Goal: Register for event/course

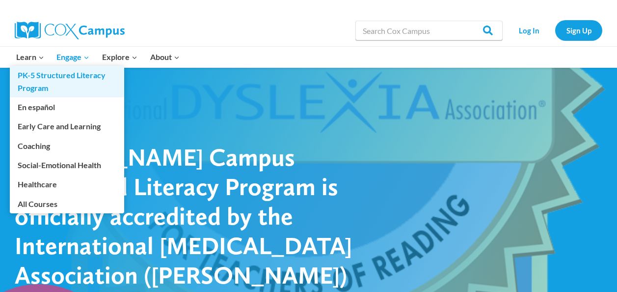
drag, startPoint x: 66, startPoint y: 75, endPoint x: 73, endPoint y: 75, distance: 6.9
click at [66, 75] on link "PK-5 Structured Literacy Program" at bounding box center [67, 81] width 114 height 31
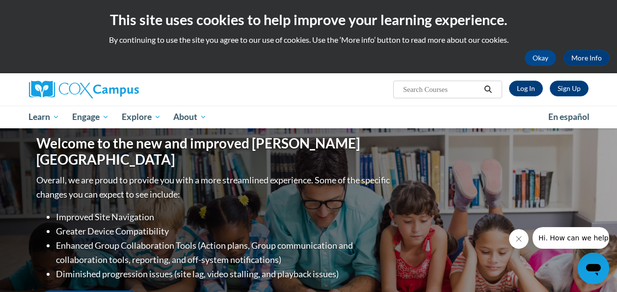
click at [436, 84] on input "Search..." at bounding box center [441, 89] width 79 height 12
type input "dyslexia"
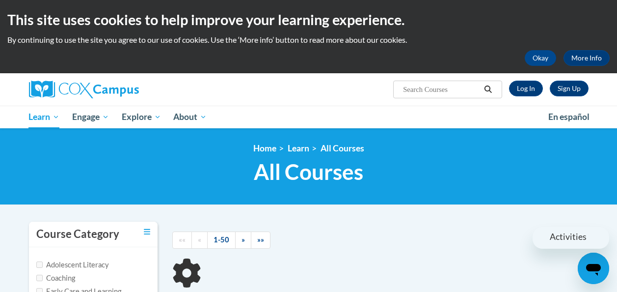
scroll to position [44, 0]
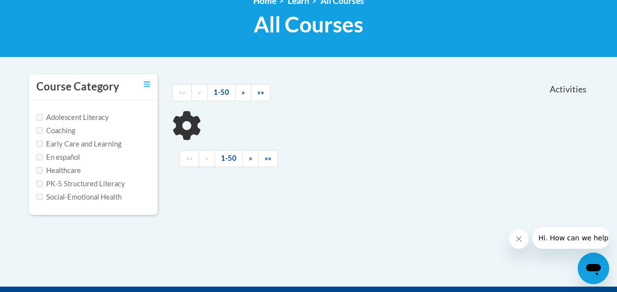
type input "[MEDICAL_DATA]"
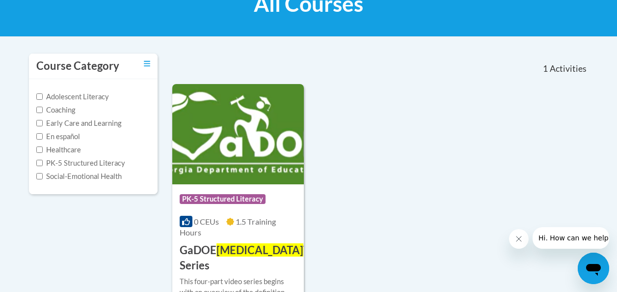
scroll to position [245, 0]
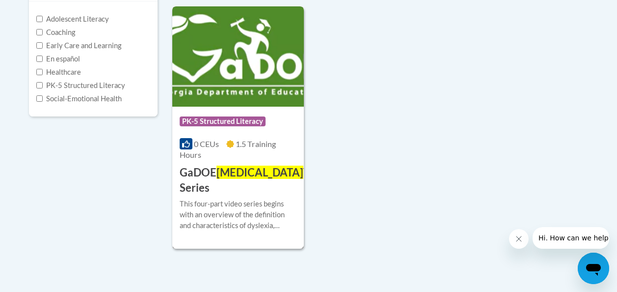
click at [256, 172] on span "Dyslexia" at bounding box center [260, 171] width 87 height 13
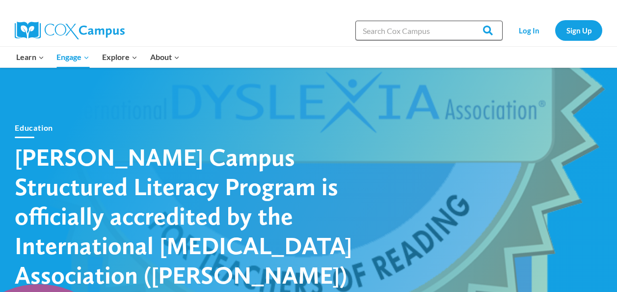
click at [413, 32] on input "Search in [URL][DOMAIN_NAME]" at bounding box center [428, 31] width 147 height 20
type input "Dyslexia"
click at [464, 21] on input "Search" at bounding box center [483, 31] width 38 height 20
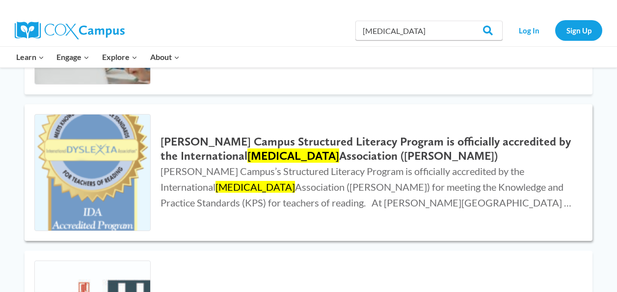
scroll to position [245, 0]
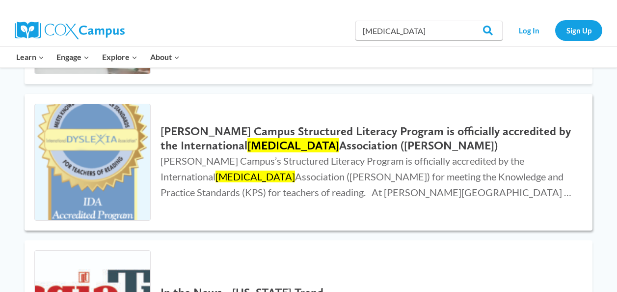
click at [314, 132] on h2 "[PERSON_NAME] Campus Structured Literacy Program is officially accredited by th…" at bounding box center [367, 138] width 412 height 28
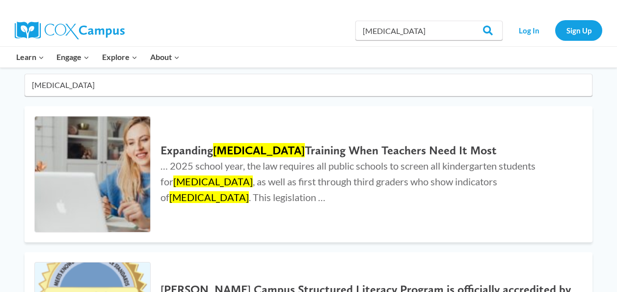
scroll to position [49, 0]
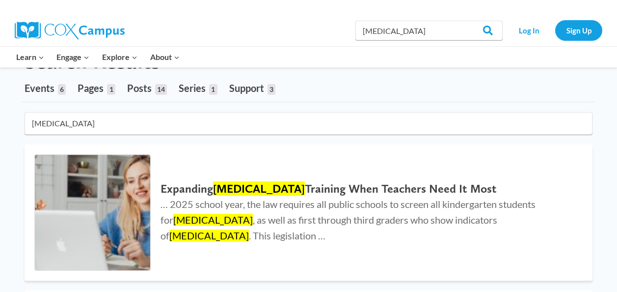
click at [58, 26] on img at bounding box center [70, 31] width 110 height 18
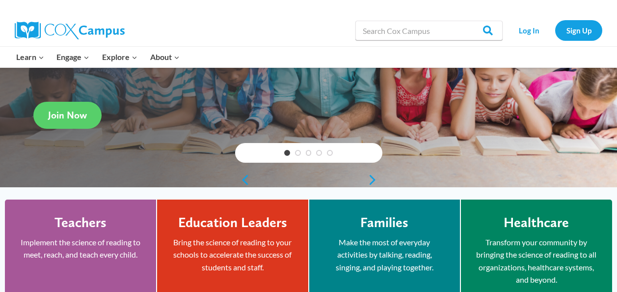
scroll to position [147, 0]
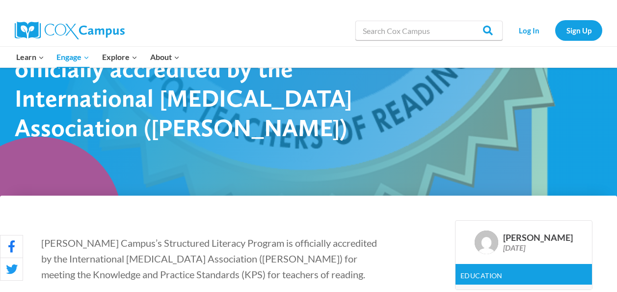
scroll to position [98, 0]
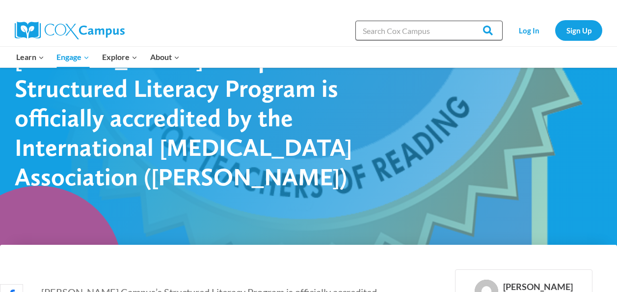
click at [366, 26] on input "Search in https://coxcampus.org/" at bounding box center [428, 31] width 147 height 20
type input "[MEDICAL_DATA]"
click at [491, 30] on input "Search" at bounding box center [483, 31] width 38 height 20
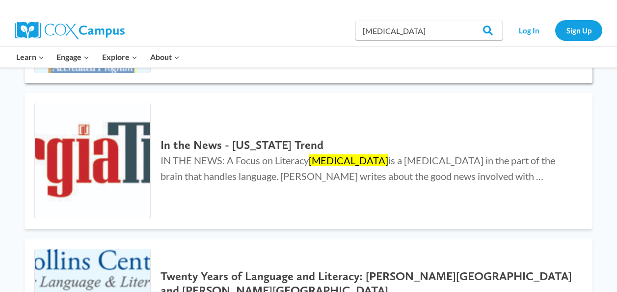
scroll to position [245, 0]
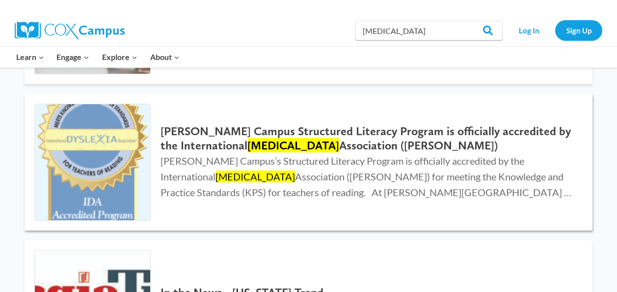
click at [231, 134] on h2 "[PERSON_NAME] Campus Structured Literacy Program is officially accredited by th…" at bounding box center [367, 138] width 412 height 28
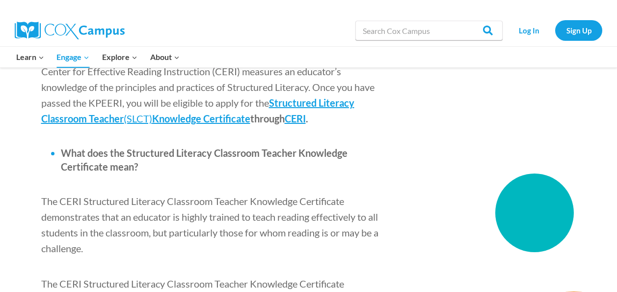
scroll to position [1277, 0]
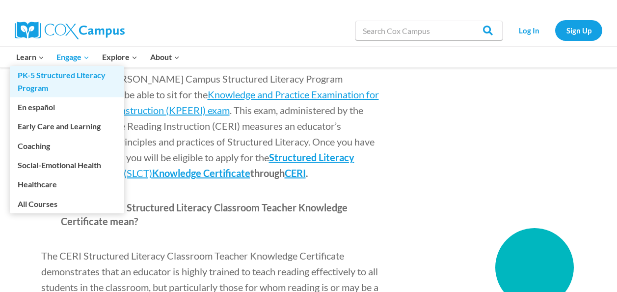
click at [43, 81] on link "PK-5 Structured Literacy Program" at bounding box center [67, 81] width 114 height 31
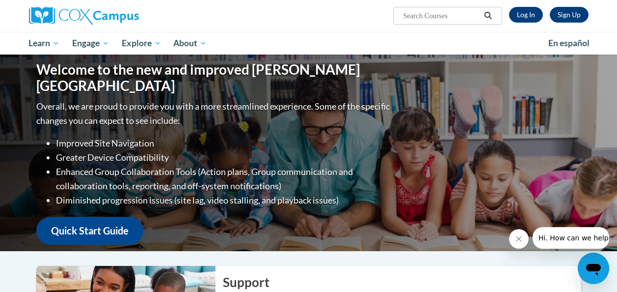
scroll to position [49, 0]
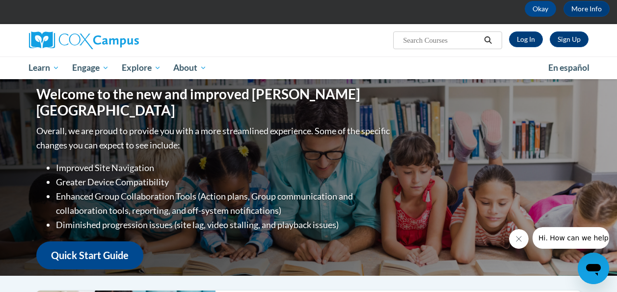
click at [440, 40] on input "Search..." at bounding box center [441, 40] width 79 height 12
click at [435, 40] on input "Search..." at bounding box center [441, 40] width 79 height 12
type input "[MEDICAL_DATA]"
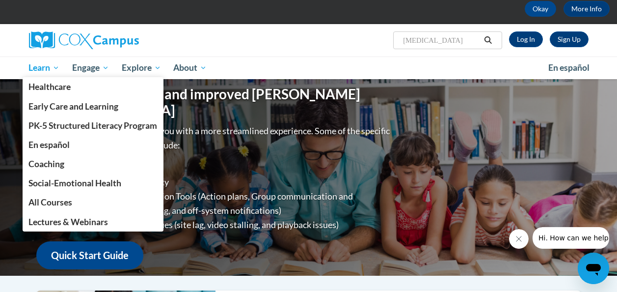
scroll to position [0, 0]
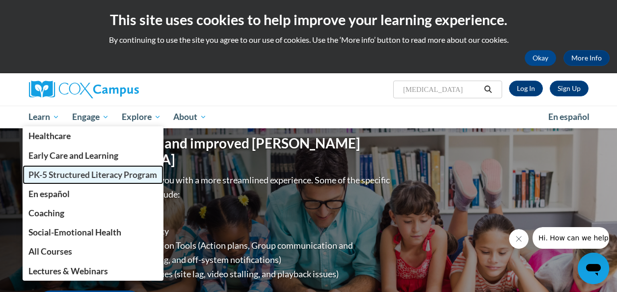
click at [130, 175] on span "PK-5 Structured Literacy Program" at bounding box center [92, 174] width 129 height 10
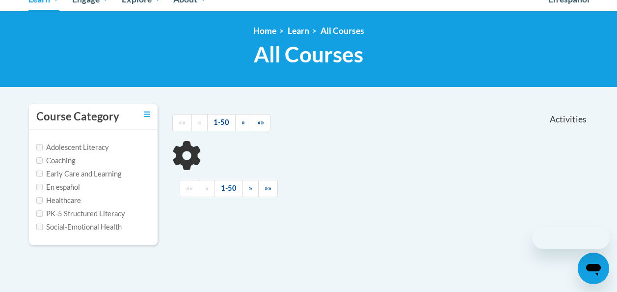
scroll to position [147, 0]
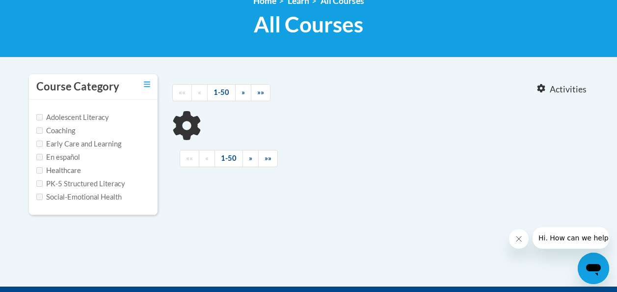
type input "dyslexia"
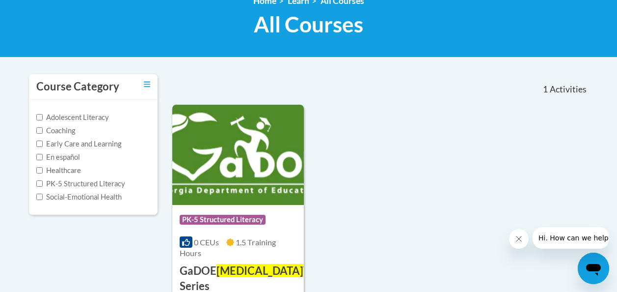
scroll to position [0, 0]
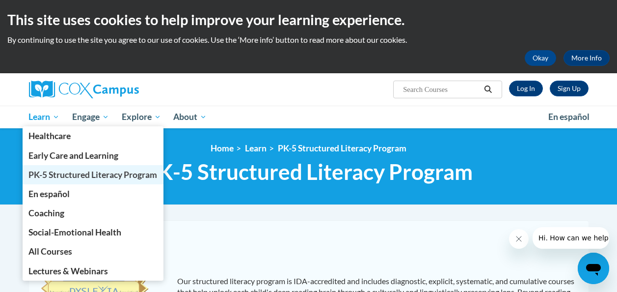
click at [87, 175] on span "PK-5 Structured Literacy Program" at bounding box center [92, 174] width 129 height 10
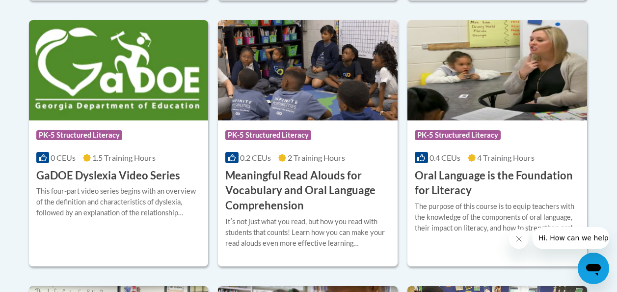
scroll to position [687, 0]
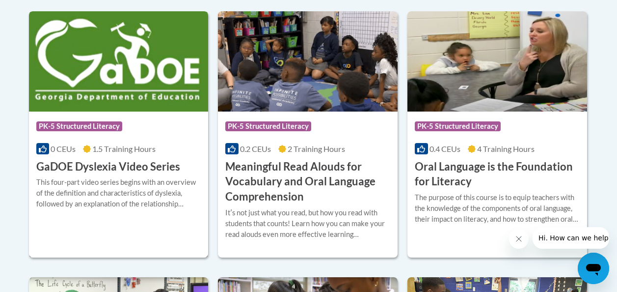
click at [136, 168] on h3 "GaDOE Dyslexia Video Series" at bounding box center [108, 166] width 144 height 15
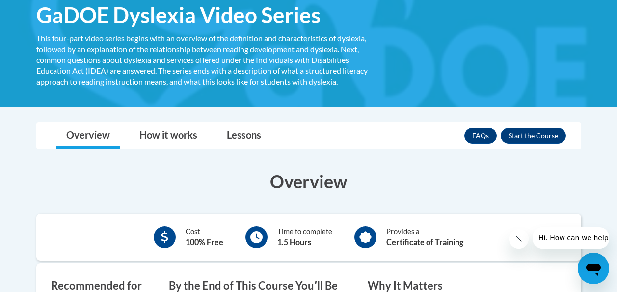
scroll to position [147, 0]
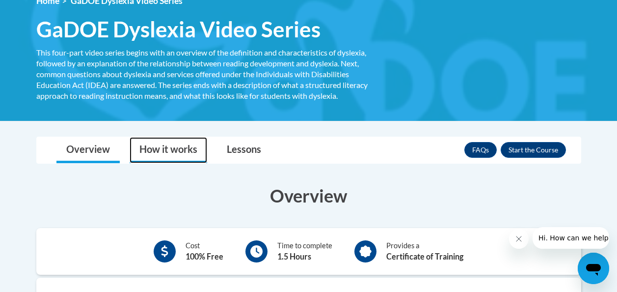
click at [182, 148] on link "How it works" at bounding box center [169, 150] width 78 height 26
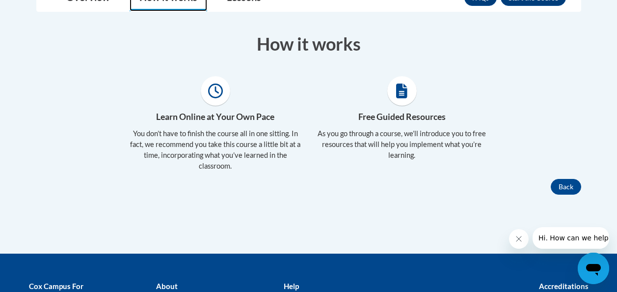
scroll to position [295, 0]
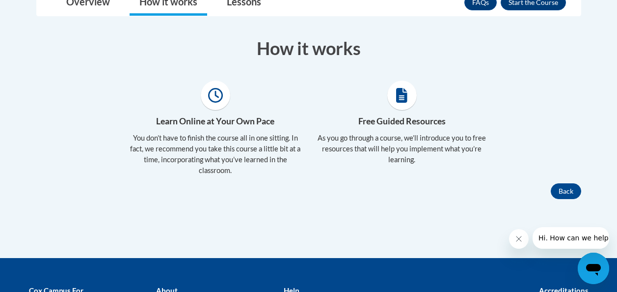
click at [376, 111] on div "Free Guided Resources As you go through a course, we’ll introduce you to free r…" at bounding box center [402, 132] width 187 height 103
click at [240, 3] on link "Lessons" at bounding box center [244, 3] width 54 height 26
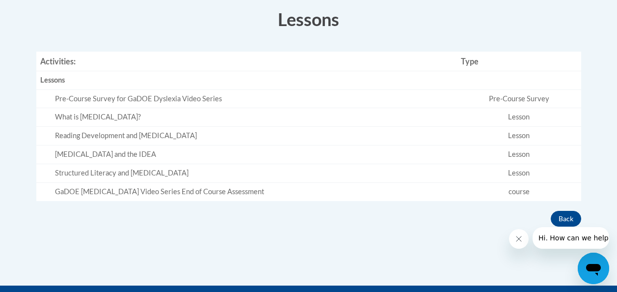
scroll to position [245, 0]
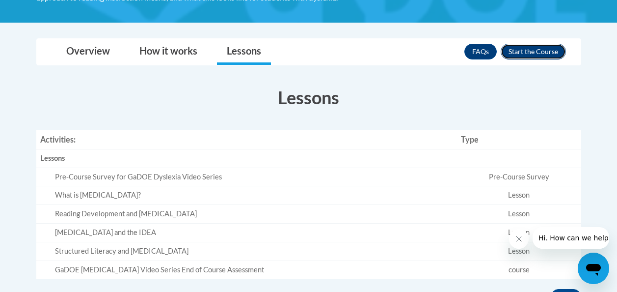
click at [538, 54] on button "Enroll" at bounding box center [533, 52] width 65 height 16
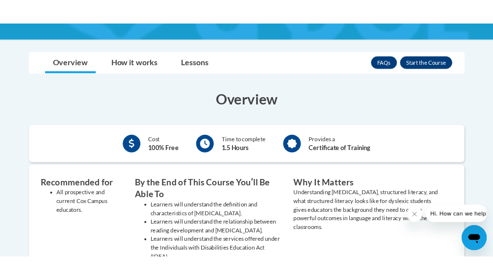
scroll to position [196, 0]
